Goal: Check status: Check status

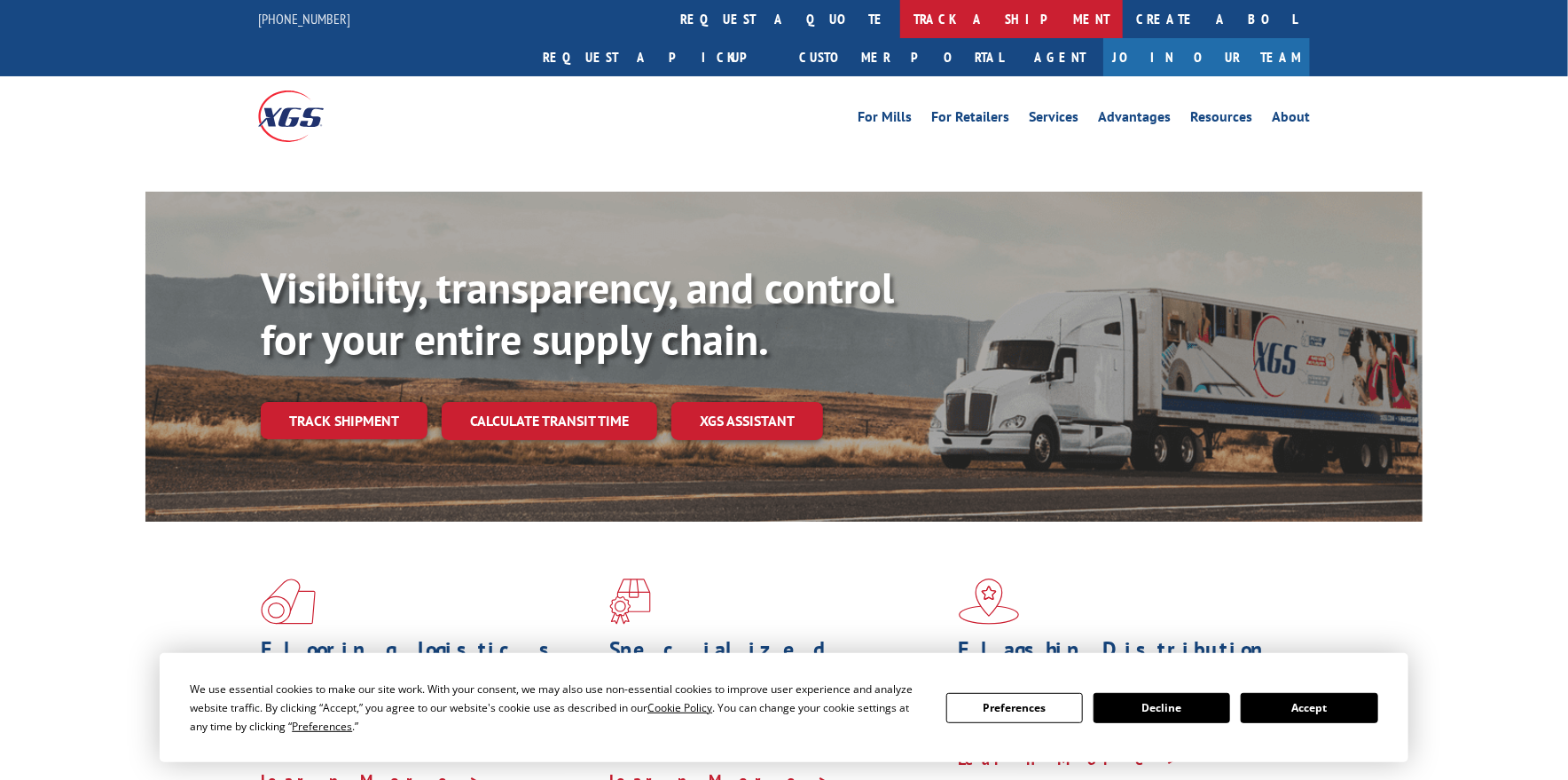
click at [901, 19] on link "track a shipment" at bounding box center [1012, 18] width 223 height 38
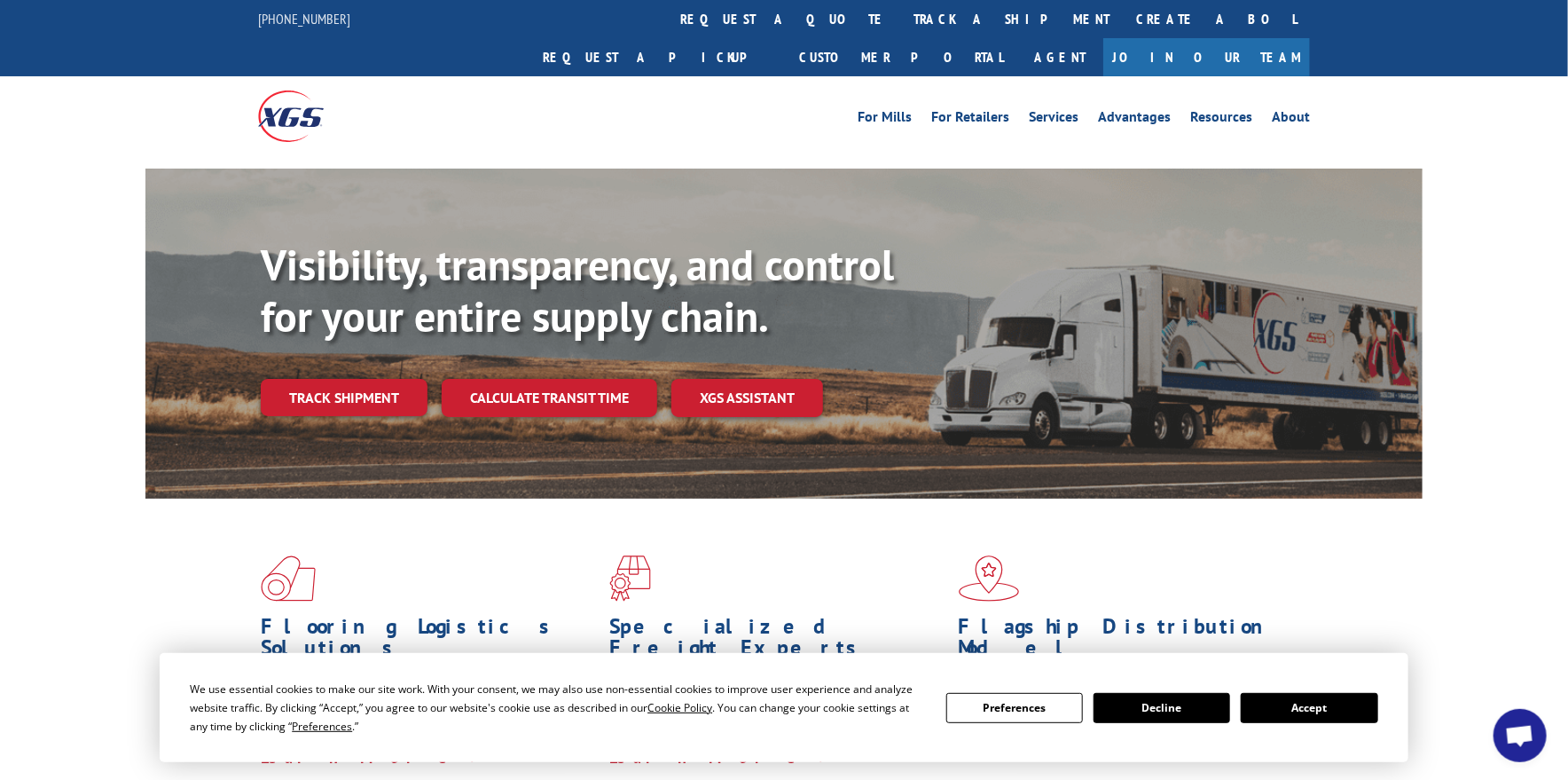
click at [1337, 714] on button "Accept" at bounding box center [1308, 707] width 137 height 30
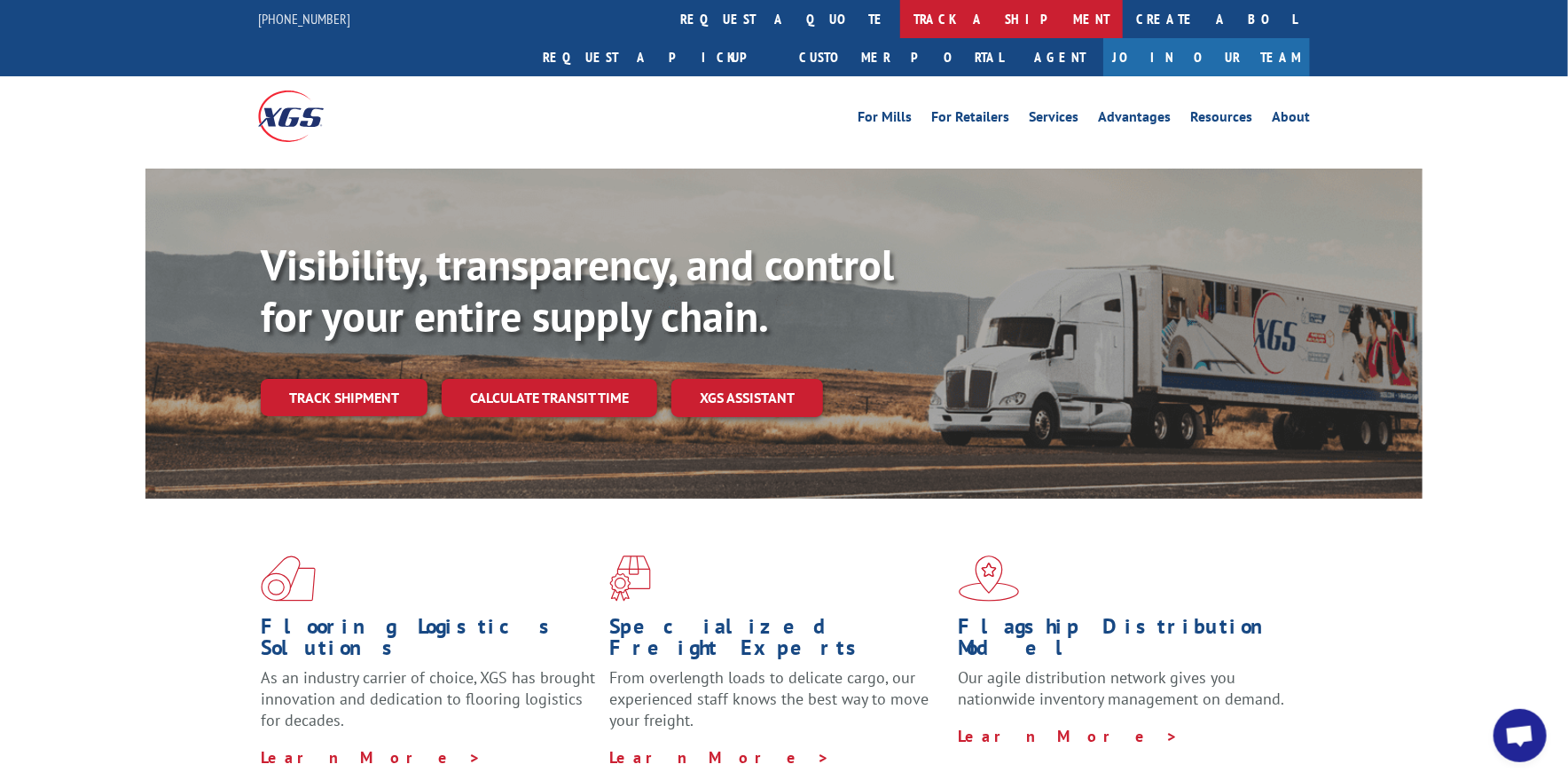
click at [901, 22] on link "track a shipment" at bounding box center [1012, 18] width 223 height 38
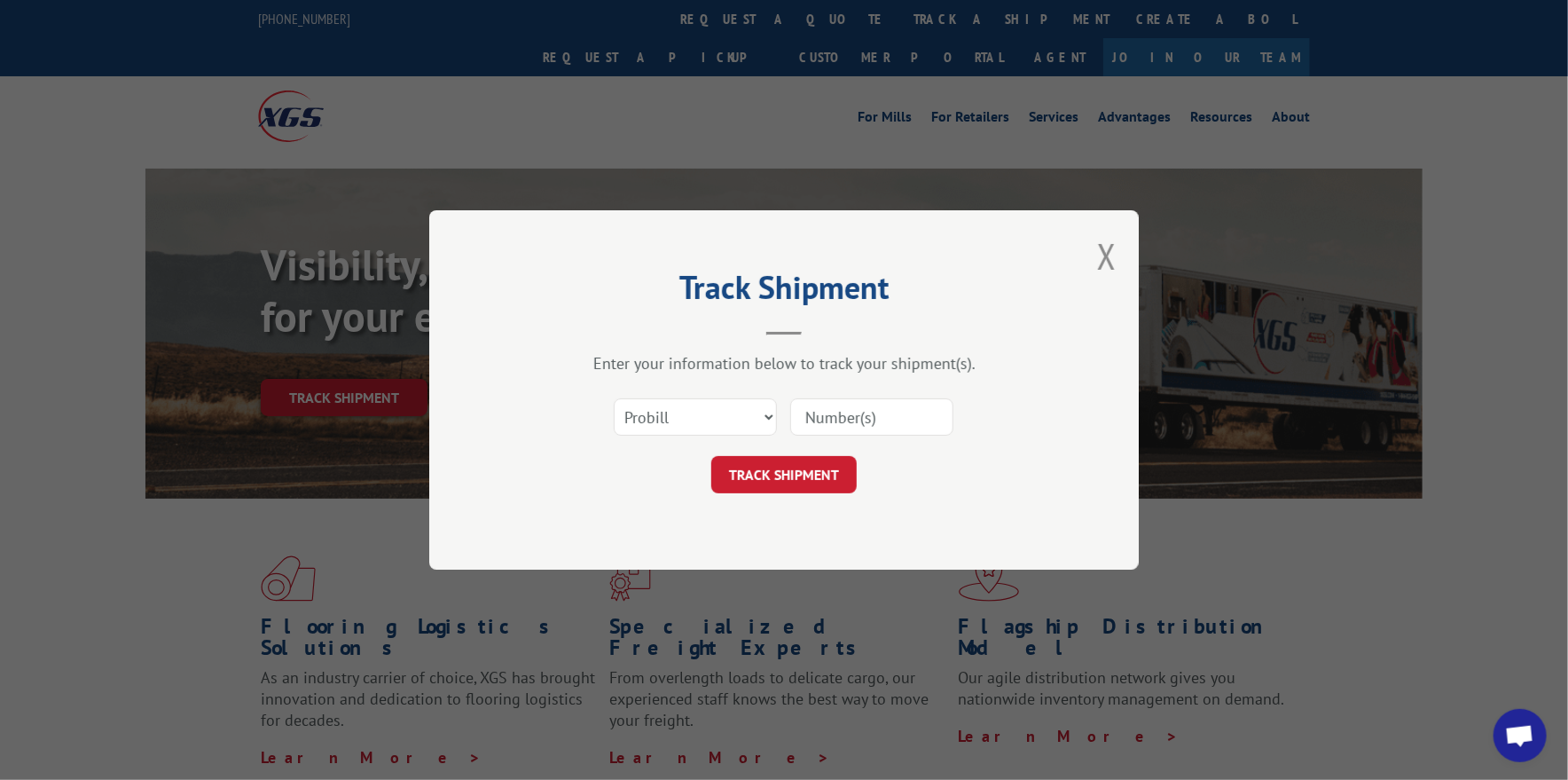
click at [807, 416] on input at bounding box center [872, 417] width 164 height 37
paste input "17637510"
click at [806, 418] on input "17637510" at bounding box center [872, 417] width 164 height 37
type input "17637510"
click at [799, 474] on button "TRACK SHIPMENT" at bounding box center [784, 475] width 145 height 37
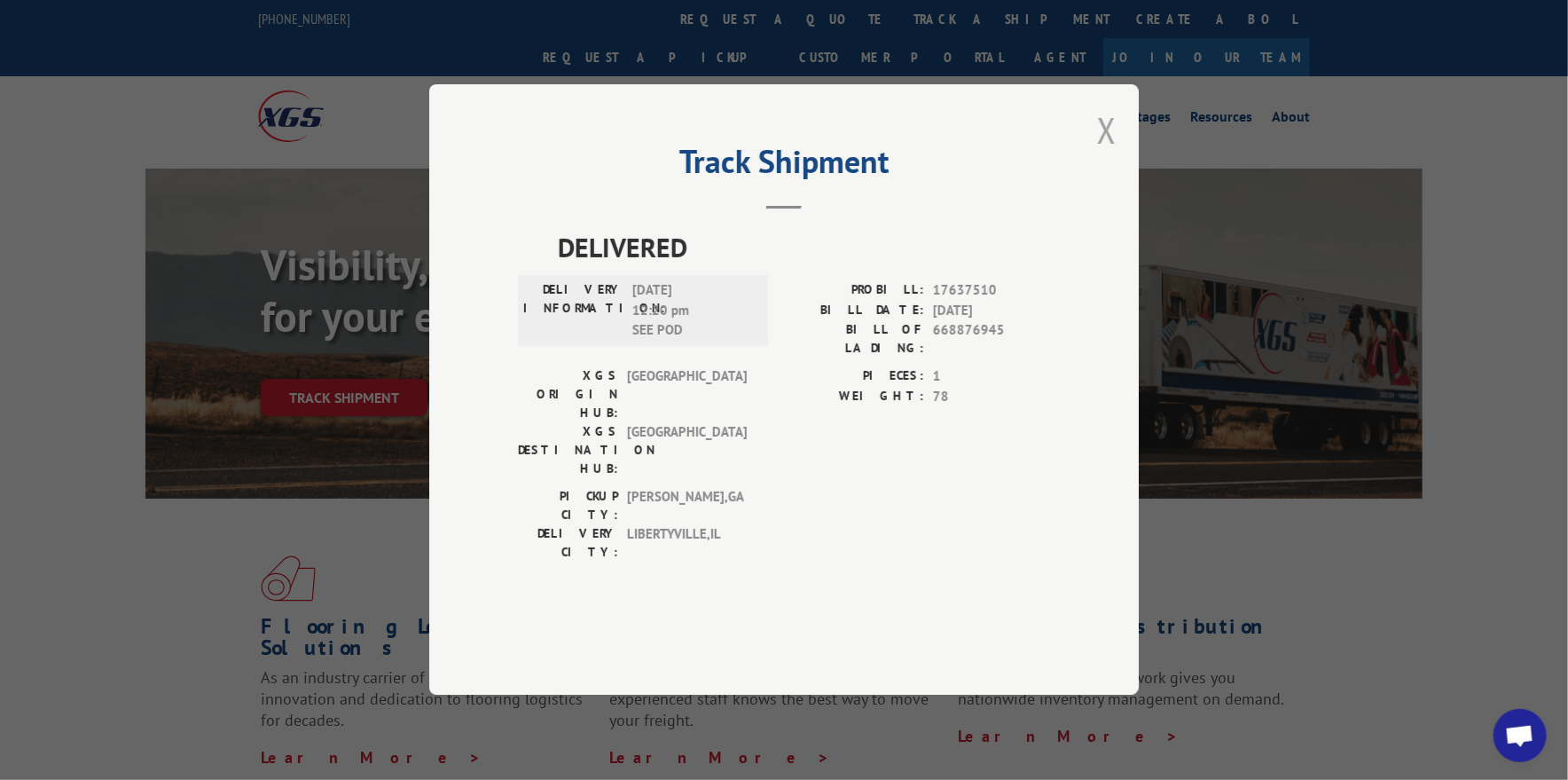
click at [1104, 153] on button "Close modal" at bounding box center [1107, 130] width 19 height 47
